Goal: Information Seeking & Learning: Find specific fact

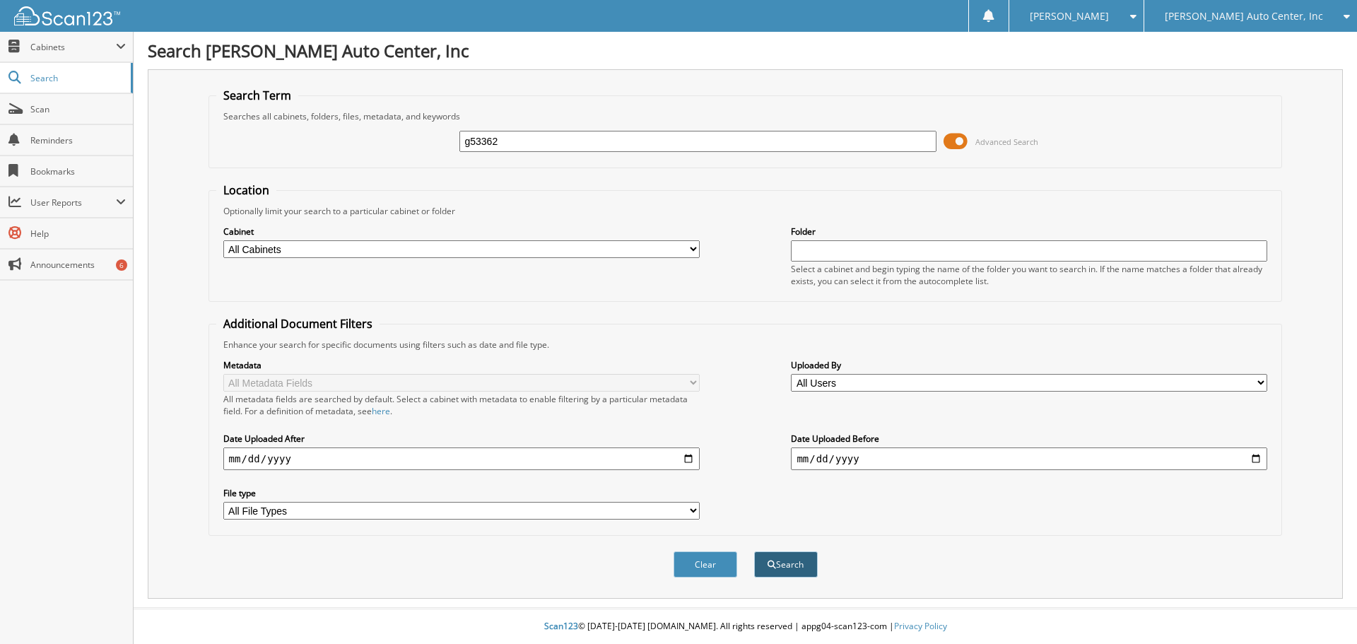
type input "g53362"
click at [776, 559] on button "Search" at bounding box center [786, 564] width 64 height 26
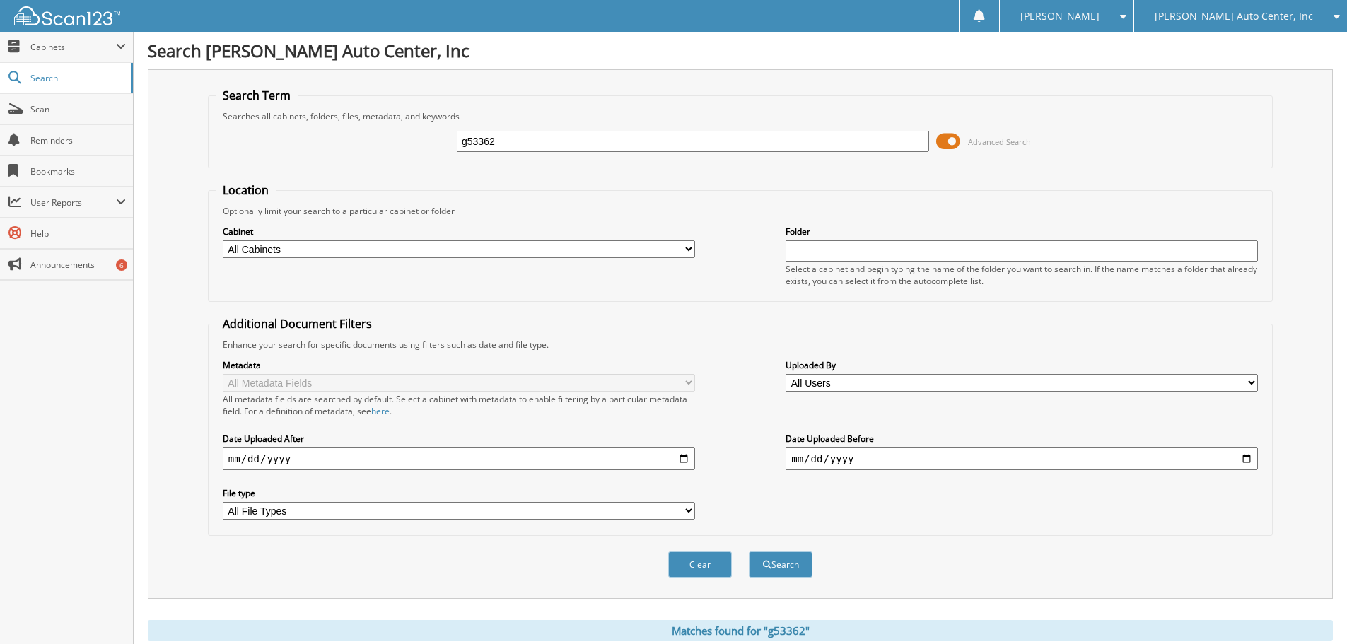
click at [953, 141] on span at bounding box center [948, 141] width 24 height 21
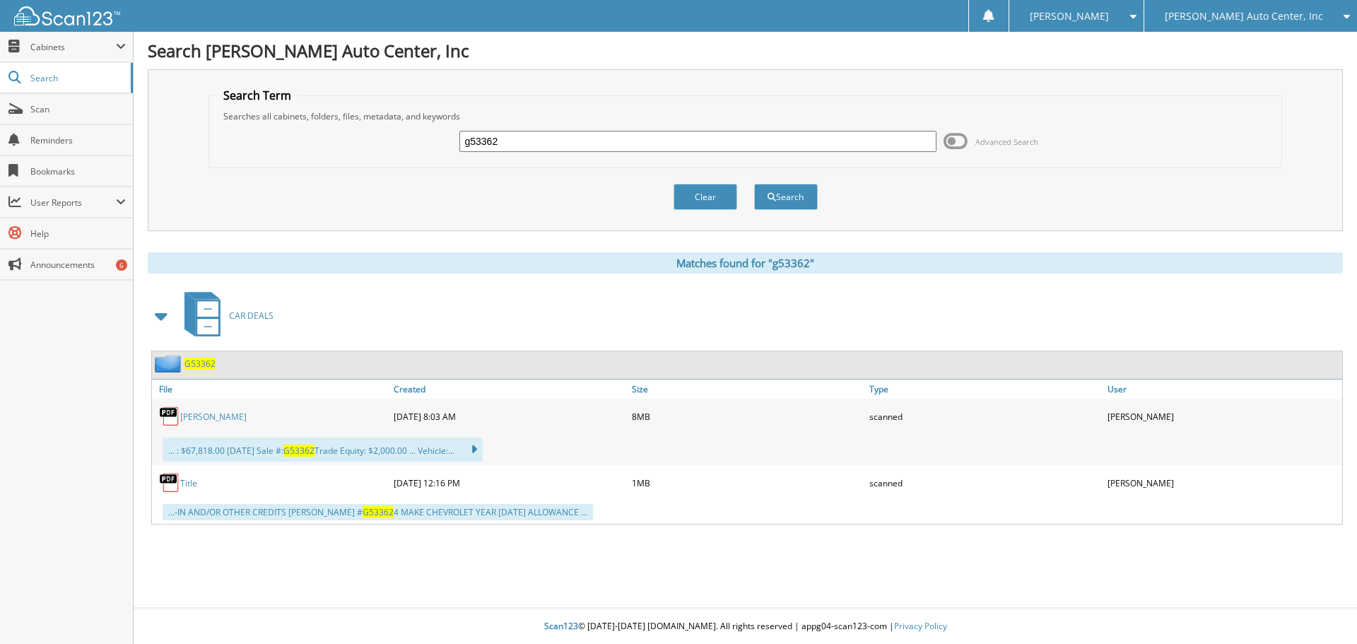
click at [194, 419] on link "[PERSON_NAME]" at bounding box center [213, 417] width 66 height 12
